Goal: Navigation & Orientation: Find specific page/section

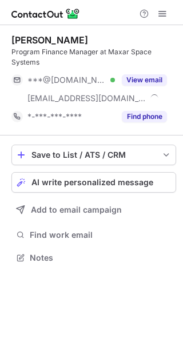
scroll to position [250, 183]
